Goal: Navigation & Orientation: Find specific page/section

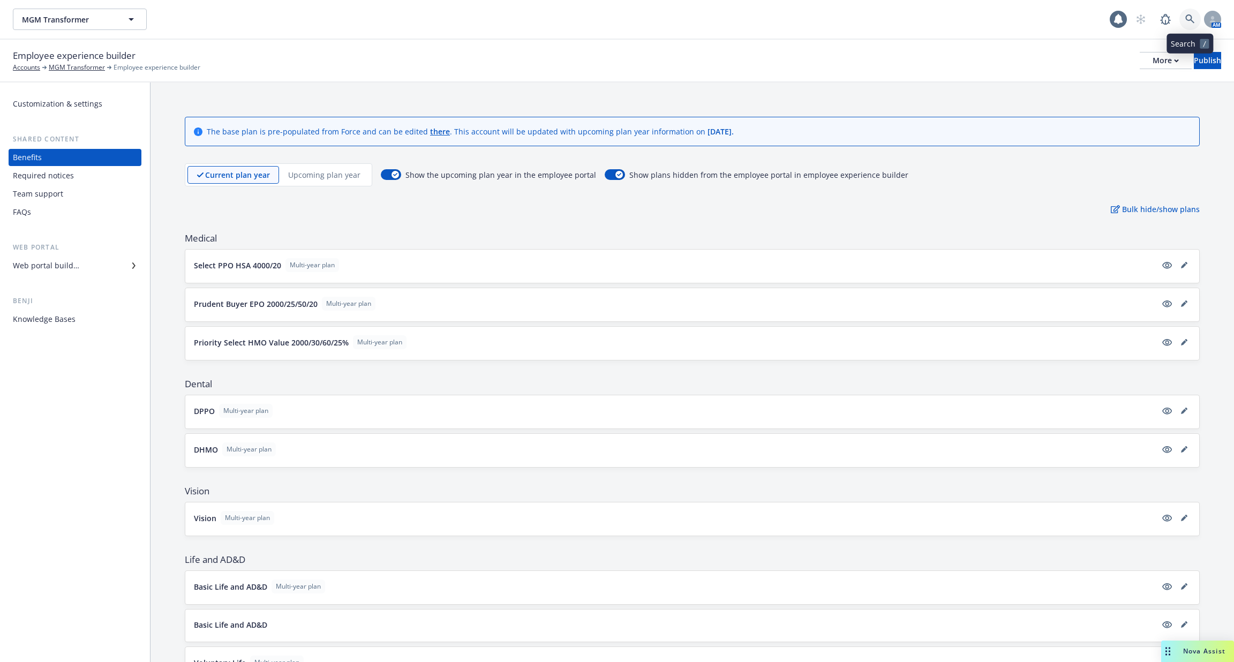
click at [1185, 24] on icon at bounding box center [1190, 19] width 10 height 10
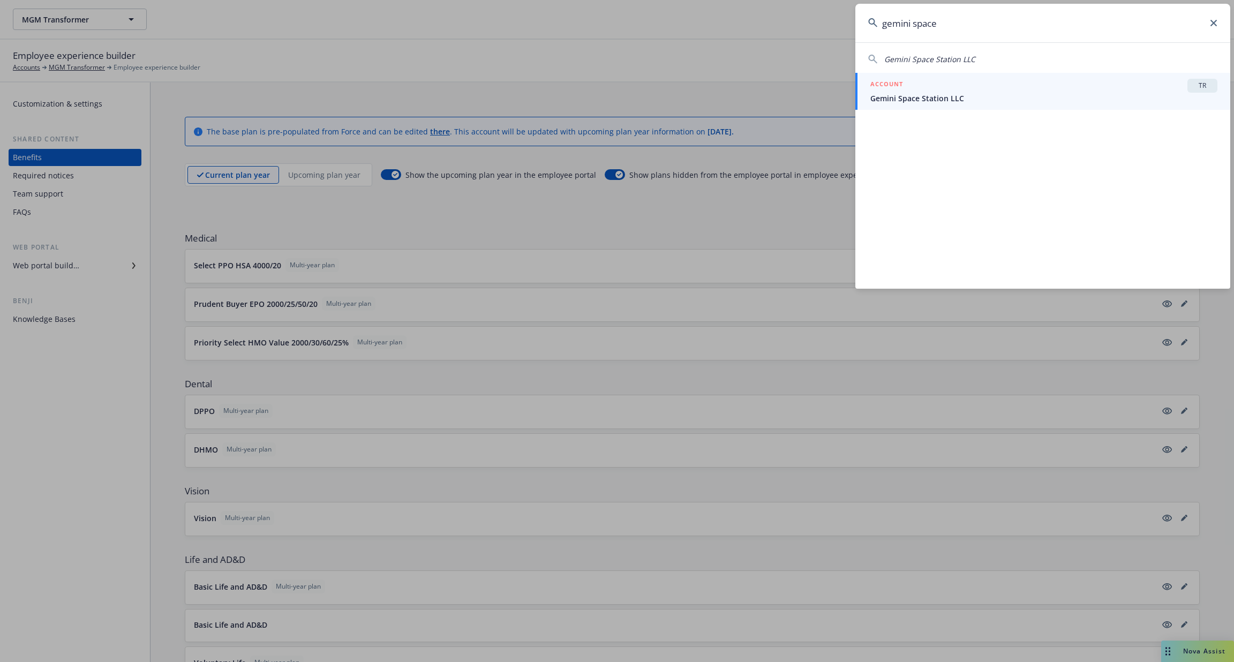
type input "gemini space"
click at [958, 88] on div "ACCOUNT TR" at bounding box center [1043, 86] width 347 height 14
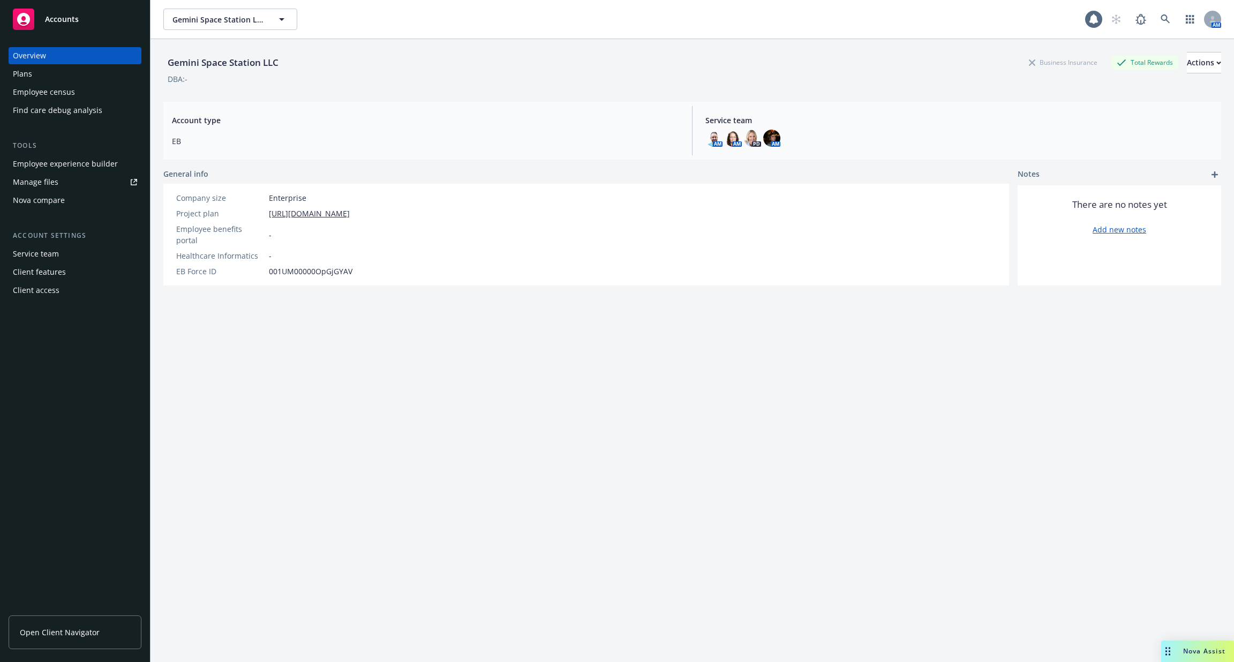
click at [46, 155] on div "Tools Employee experience builder Manage files Nova compare" at bounding box center [75, 174] width 133 height 69
click at [47, 161] on div "Employee experience builder" at bounding box center [65, 163] width 105 height 17
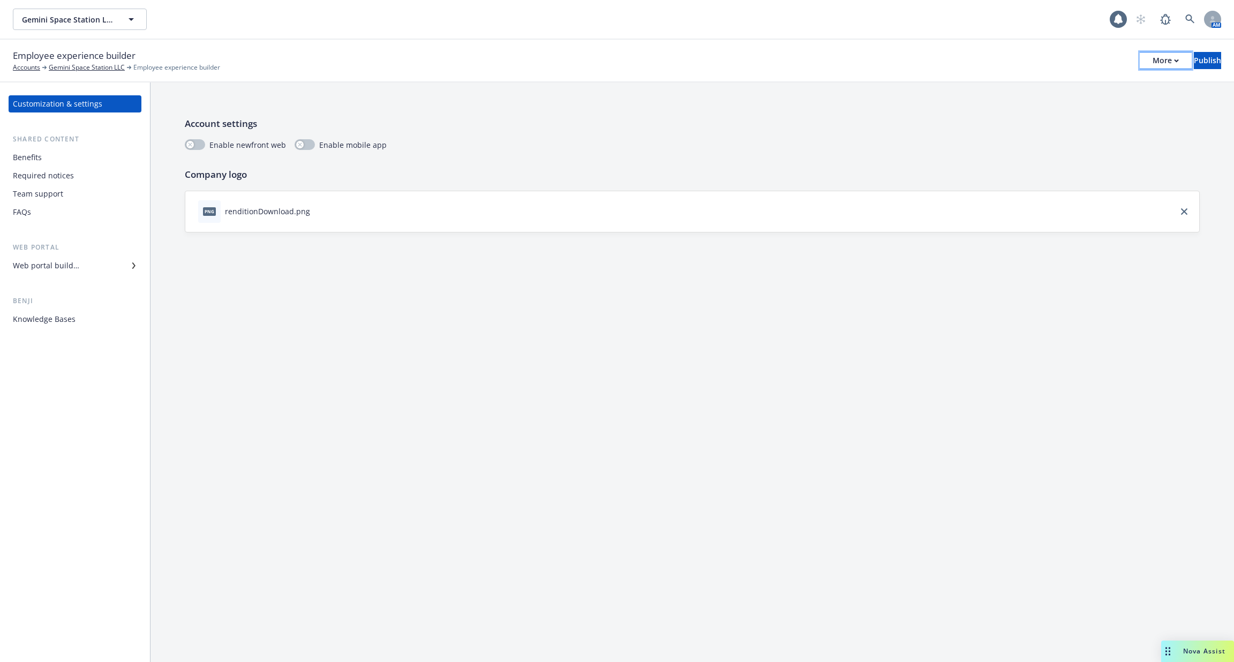
click at [1152, 54] on div "More" at bounding box center [1165, 60] width 26 height 16
click at [1103, 109] on link "Copy portal link" at bounding box center [1077, 105] width 158 height 21
click at [1188, 10] on link at bounding box center [1189, 19] width 21 height 21
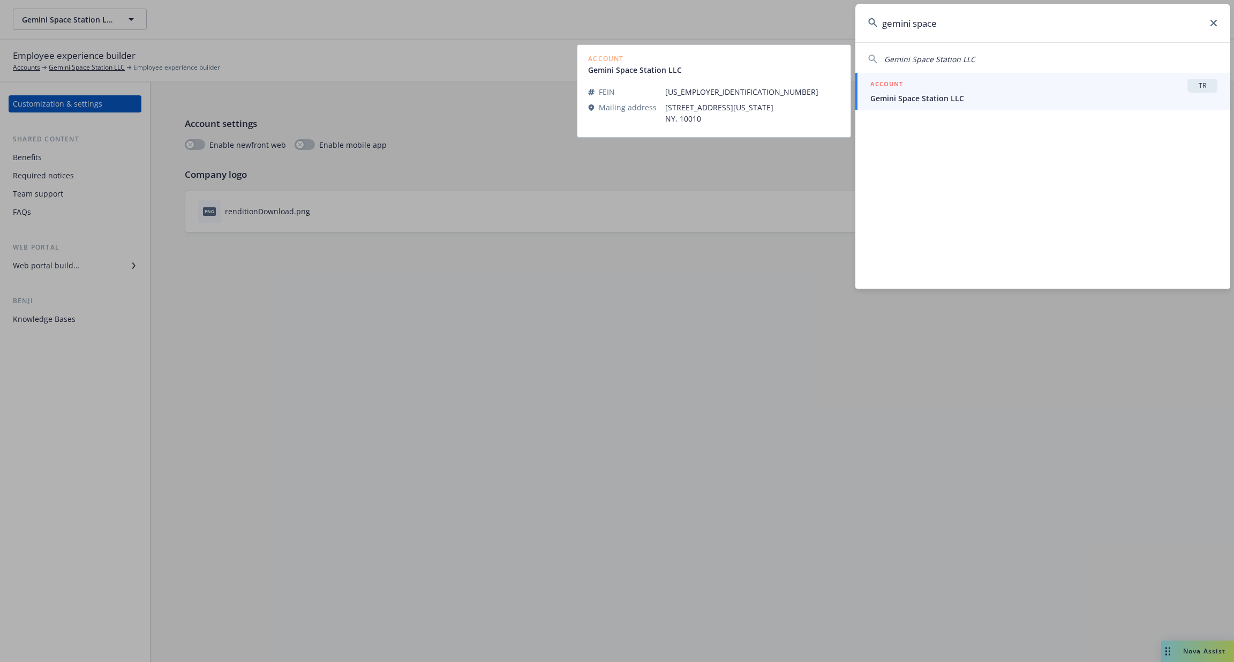
type input "gemini space"
click at [1050, 94] on span "Gemini Space Station LLC" at bounding box center [1043, 98] width 347 height 11
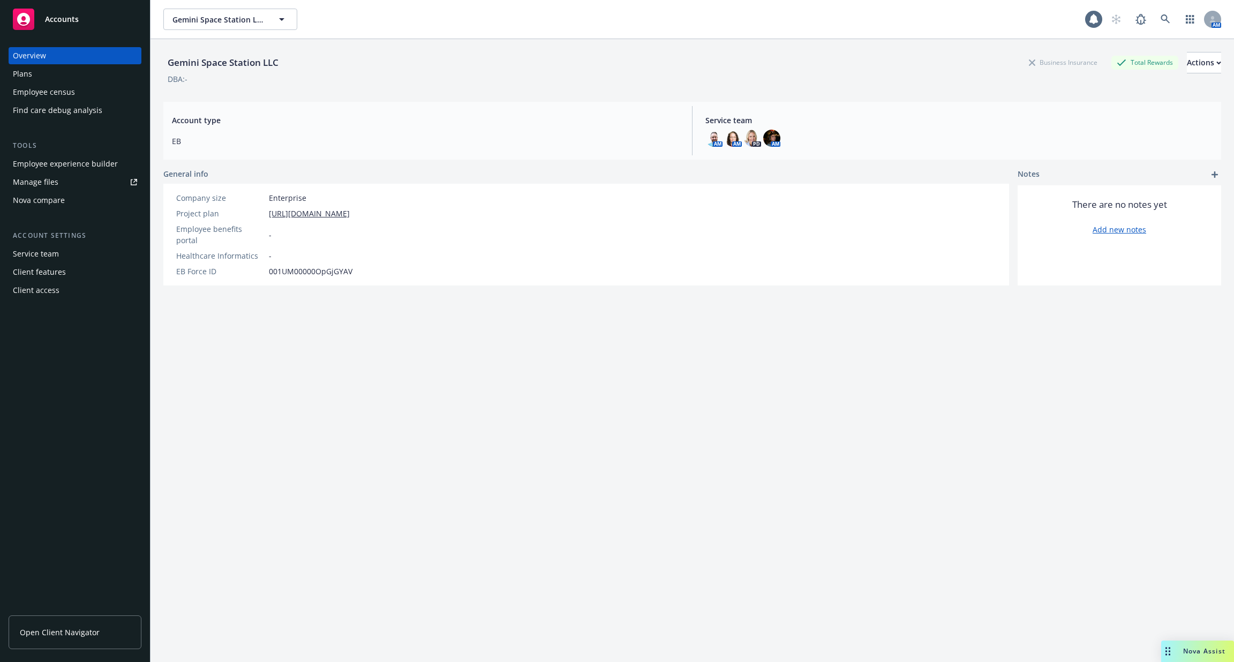
click at [100, 160] on div "Employee experience builder" at bounding box center [65, 163] width 105 height 17
click at [1159, 21] on link at bounding box center [1164, 19] width 21 height 21
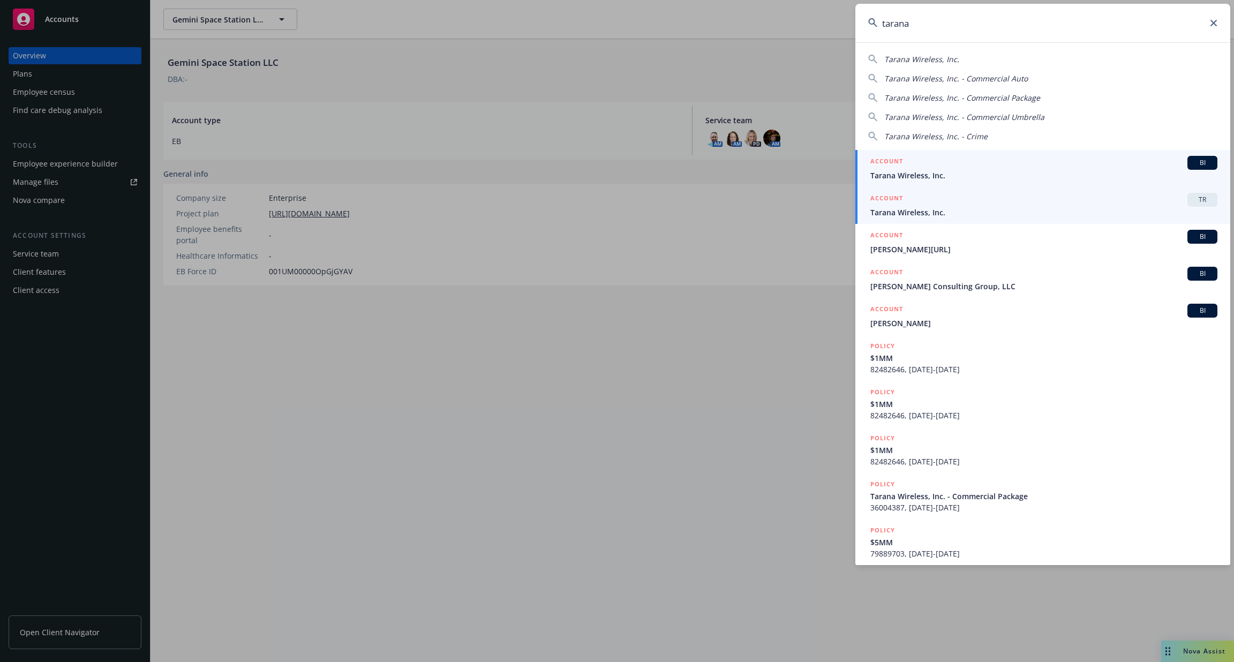
type input "tarana"
click at [1034, 206] on div "ACCOUNT TR" at bounding box center [1043, 200] width 347 height 14
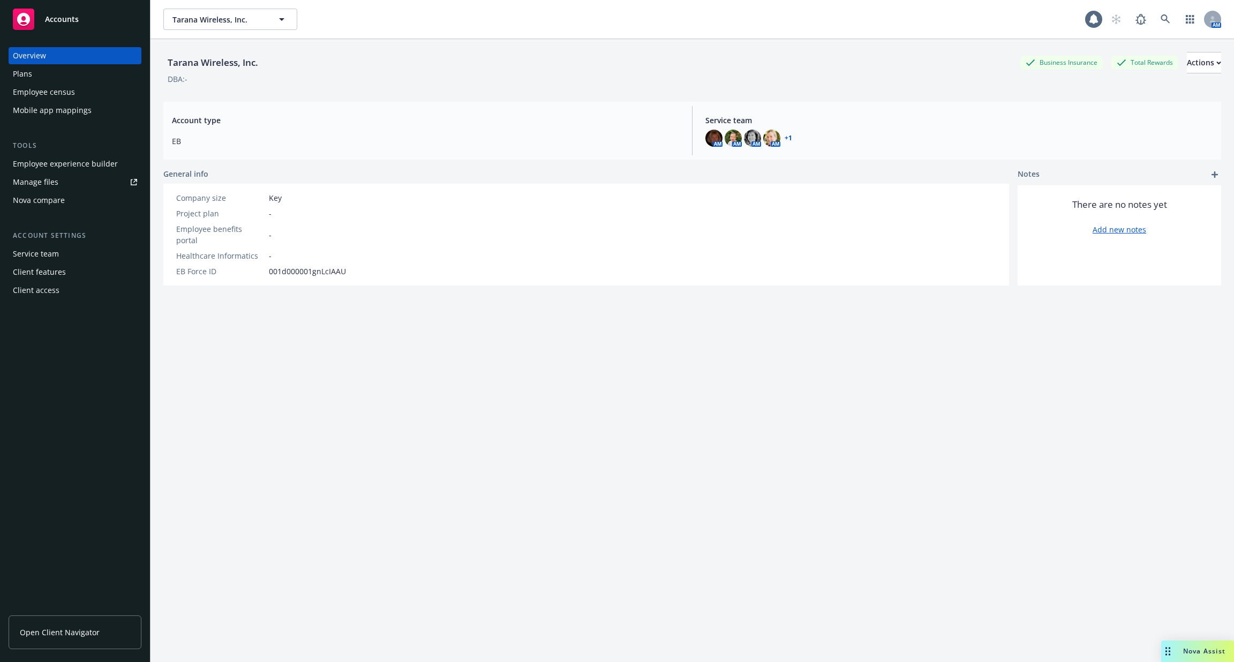
click at [94, 155] on div "Employee experience builder" at bounding box center [65, 163] width 105 height 17
click at [1182, 18] on link "button" at bounding box center [1189, 19] width 21 height 21
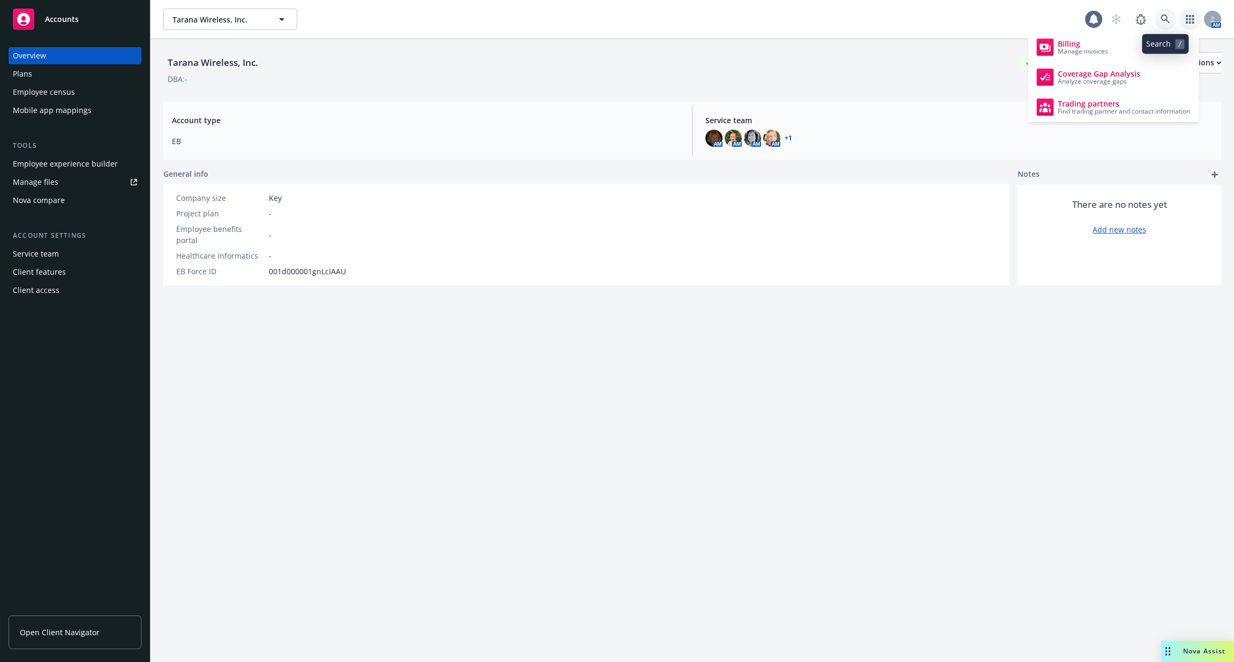
click at [1166, 18] on icon at bounding box center [1165, 19] width 10 height 10
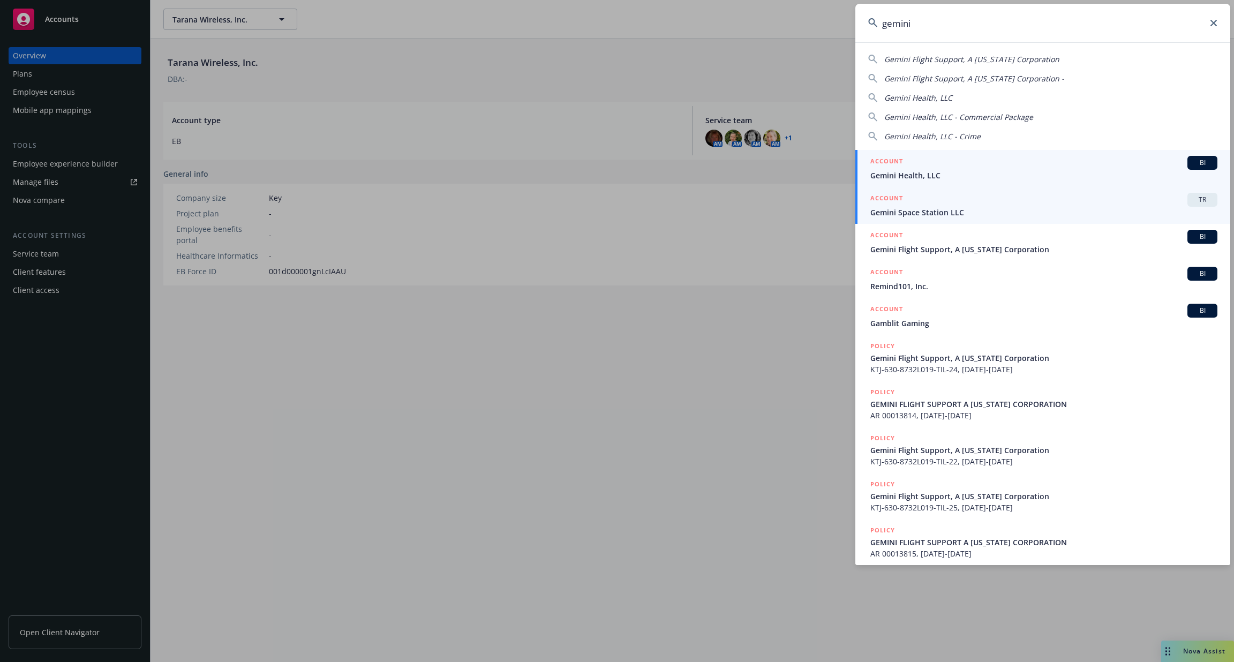
type input "gemini"
click at [1012, 204] on div "ACCOUNT TR" at bounding box center [1043, 200] width 347 height 14
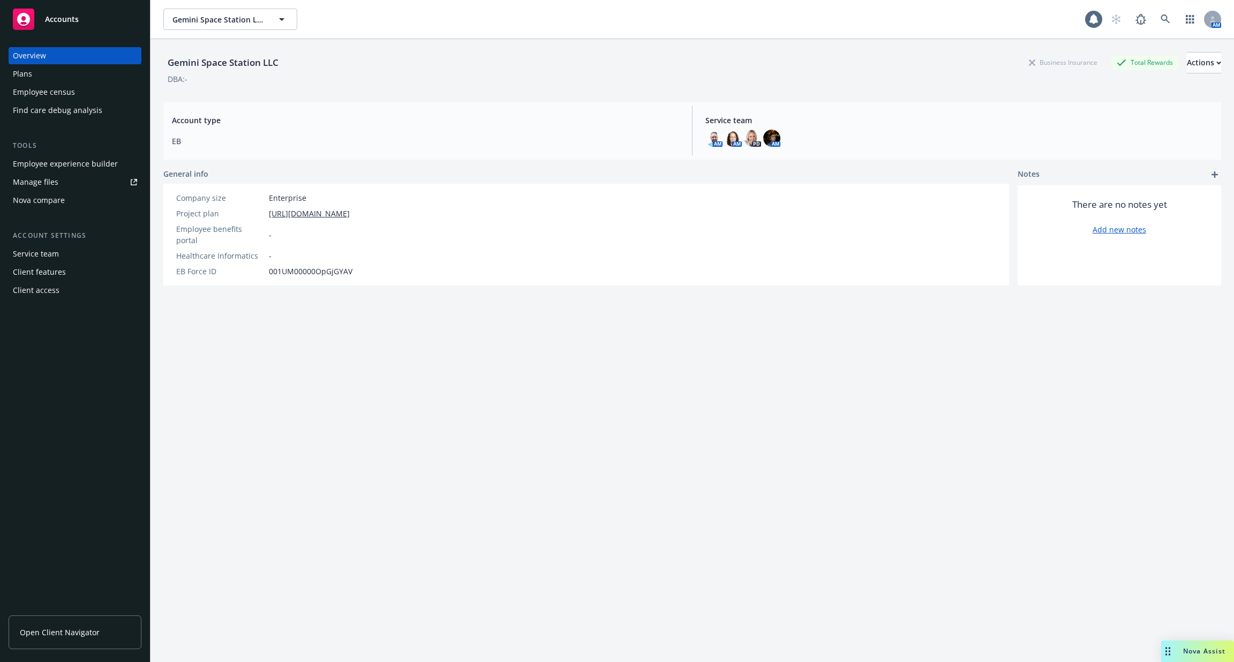
click at [78, 162] on div "Employee experience builder" at bounding box center [65, 163] width 105 height 17
